Goal: Transaction & Acquisition: Obtain resource

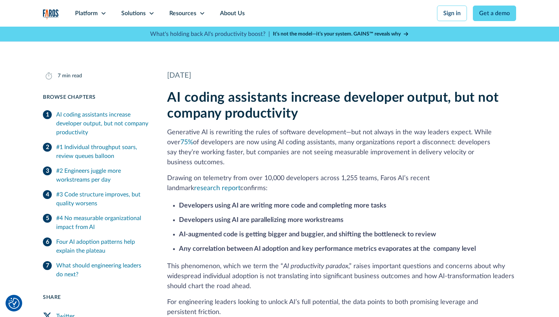
scroll to position [162, 0]
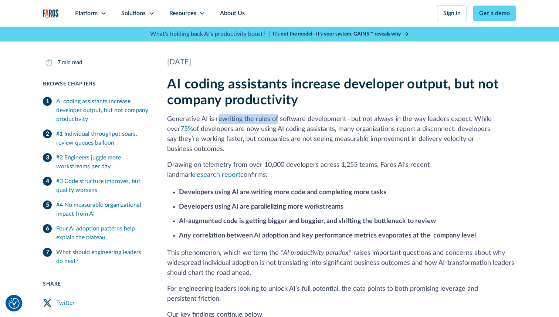
drag, startPoint x: 216, startPoint y: 121, endPoint x: 275, endPoint y: 121, distance: 59.2
click at [276, 121] on p "Generative AI is rewriting the rules of software development—but not always in …" at bounding box center [341, 134] width 349 height 40
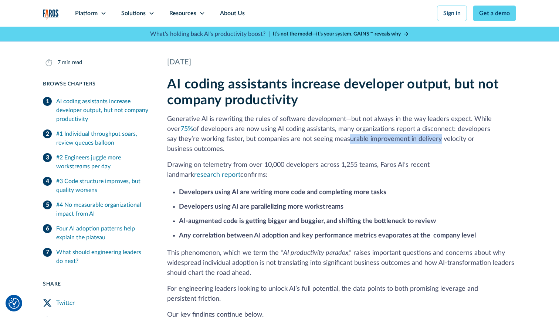
drag, startPoint x: 312, startPoint y: 140, endPoint x: 402, endPoint y: 139, distance: 90.6
click at [403, 139] on p "Generative AI is rewriting the rules of software development—but not always in …" at bounding box center [341, 134] width 349 height 40
click at [432, 137] on p "Generative AI is rewriting the rules of software development—but not always in …" at bounding box center [341, 134] width 349 height 40
drag, startPoint x: 167, startPoint y: 153, endPoint x: 222, endPoint y: 153, distance: 54.4
click at [222, 160] on p "Drawing on telemetry from over 10,000 developers across 1,255 teams, Faros AI’s…" at bounding box center [341, 170] width 349 height 20
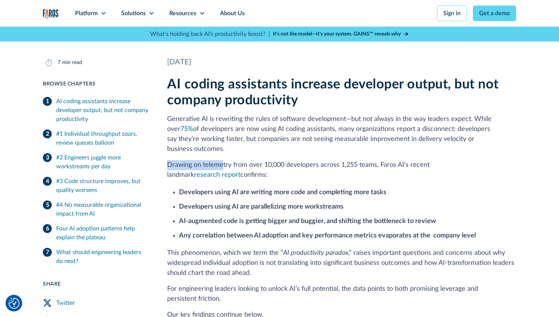
click at [247, 150] on div "AI coding assistants increase developer output, but not company productivity Ge…" at bounding box center [341, 198] width 349 height 243
click at [226, 35] on p "What's holding back AI's productivity boost? |" at bounding box center [210, 34] width 120 height 9
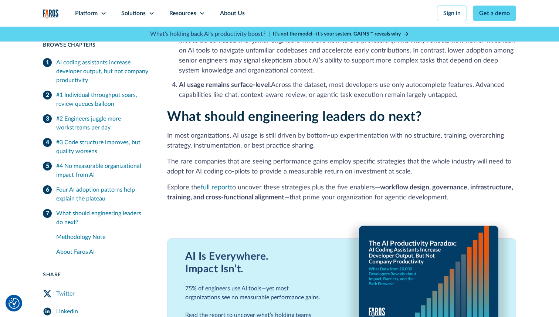
scroll to position [1471, 0]
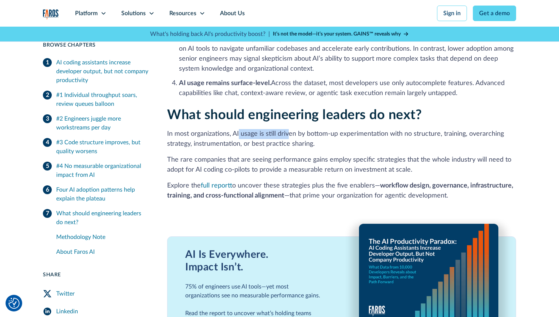
drag, startPoint x: 239, startPoint y: 123, endPoint x: 290, endPoint y: 123, distance: 50.7
click at [290, 129] on p "In most organizations, AI usage is still driven by bottom-up experimentation wi…" at bounding box center [341, 139] width 349 height 20
click at [186, 155] on p "The rare companies that are seeing performance gains employ specific strategies…" at bounding box center [341, 165] width 349 height 20
drag, startPoint x: 167, startPoint y: 149, endPoint x: 236, endPoint y: 151, distance: 69.2
click at [236, 155] on p "The rare companies that are seeing performance gains employ specific strategies…" at bounding box center [341, 165] width 349 height 20
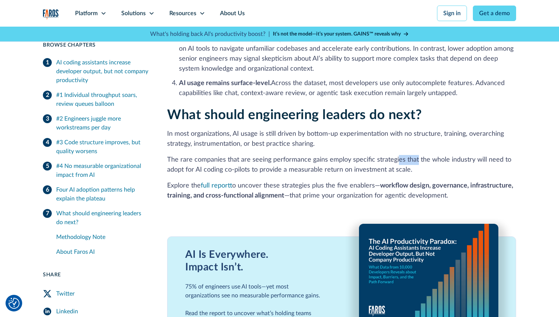
drag, startPoint x: 395, startPoint y: 150, endPoint x: 415, endPoint y: 150, distance: 20.3
click at [415, 155] on p "The rare companies that are seeing performance gains employ specific strategies…" at bounding box center [341, 165] width 349 height 20
drag, startPoint x: 189, startPoint y: 161, endPoint x: 233, endPoint y: 161, distance: 44.0
click at [233, 161] on p "The rare companies that are seeing performance gains employ specific strategies…" at bounding box center [341, 165] width 349 height 20
click at [257, 158] on p "The rare companies that are seeing performance gains employ specific strategies…" at bounding box center [341, 165] width 349 height 20
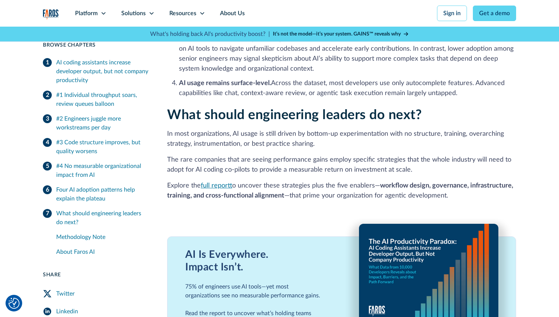
click at [217, 182] on link "full report" at bounding box center [216, 185] width 31 height 7
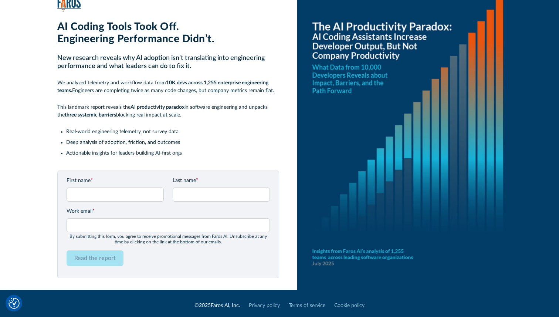
scroll to position [14, 0]
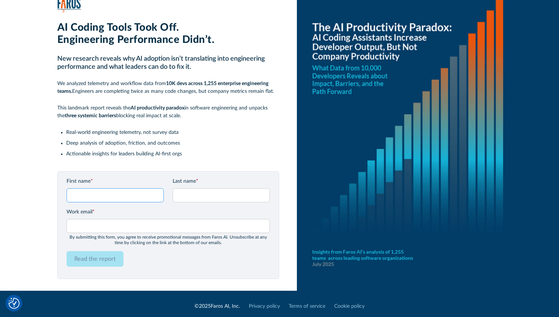
click at [92, 191] on input "First name *" at bounding box center [115, 195] width 97 height 14
type input "Rayan"
click at [194, 198] on input "Last name *" at bounding box center [221, 195] width 97 height 14
type input "Chaudhuri"
click at [104, 228] on input "Work email *" at bounding box center [168, 226] width 203 height 14
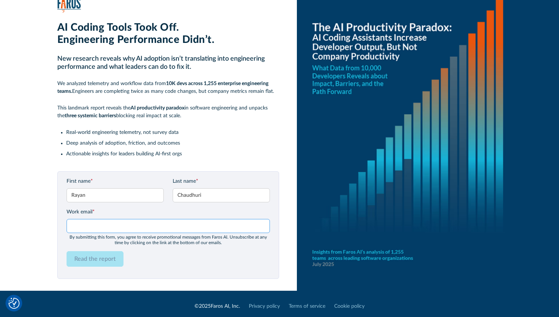
type input "rayan.chaudhuri@abrigo.com"
click at [156, 248] on form "First name * Rayan Last name * Chaudhuri Work email * rayan.chaudhuri@abrigo.co…" at bounding box center [168, 224] width 203 height 95
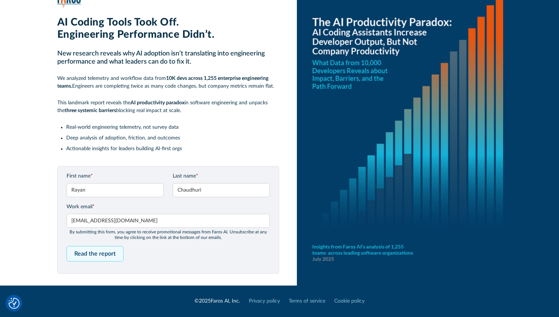
click at [101, 252] on input "Read the report" at bounding box center [95, 254] width 57 height 16
